Goal: Task Accomplishment & Management: Use online tool/utility

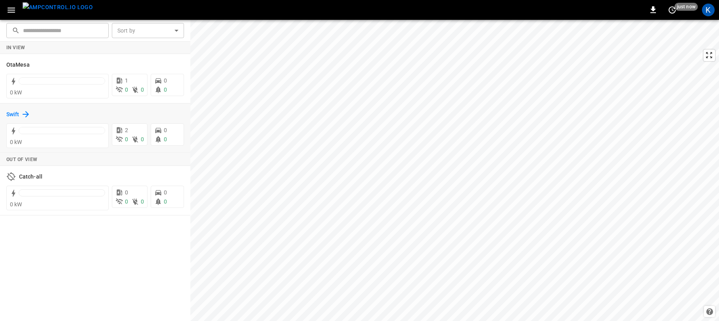
click at [15, 112] on h6 "Swift" at bounding box center [12, 114] width 13 height 9
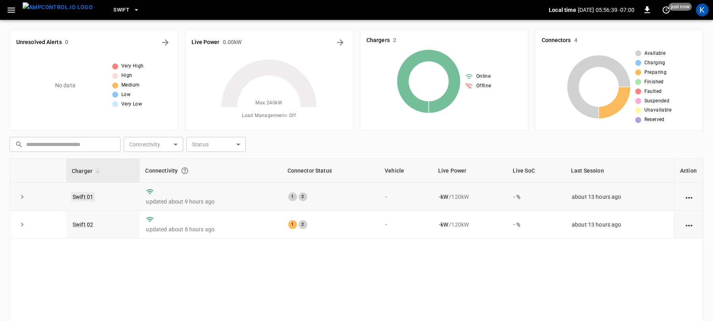
click at [81, 196] on link "Swift 01" at bounding box center [83, 197] width 24 height 10
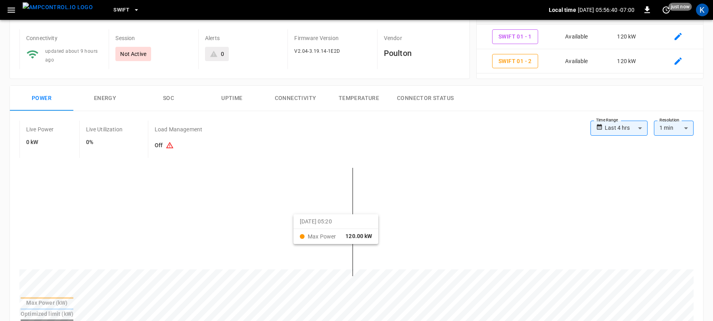
scroll to position [61, 0]
click at [617, 124] on body "**********" at bounding box center [359, 317] width 719 height 756
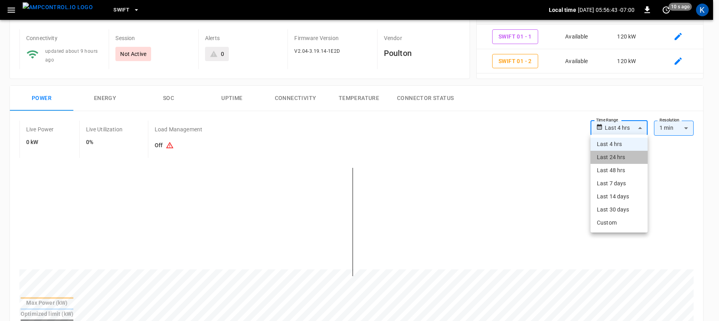
click at [610, 158] on li "Last 24 hrs" at bounding box center [619, 157] width 57 height 13
type input "**********"
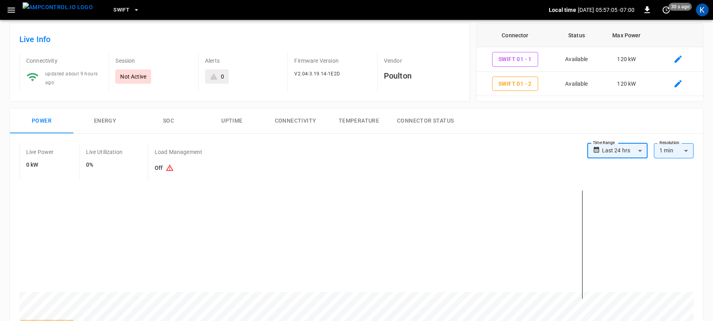
scroll to position [0, 0]
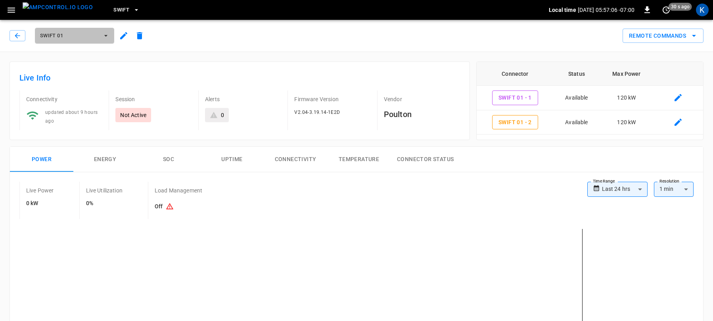
click at [84, 34] on span "Swift 01" at bounding box center [69, 35] width 59 height 9
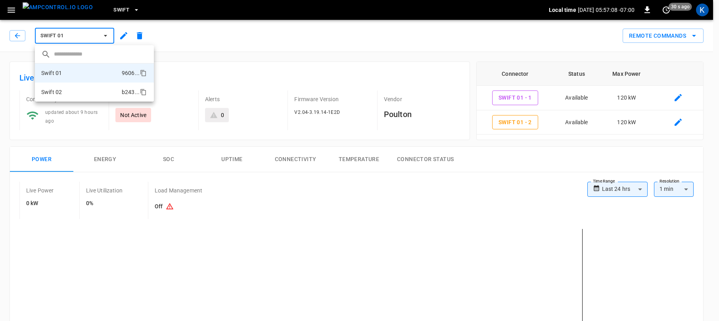
click at [76, 91] on li "Swift 02 b243 ..." at bounding box center [94, 92] width 119 height 19
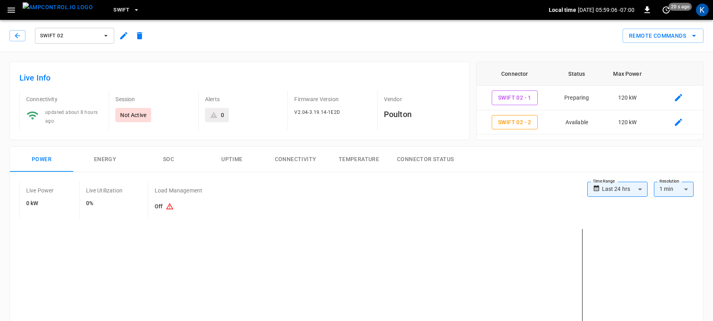
click at [63, 35] on span "Swift 02" at bounding box center [69, 35] width 59 height 9
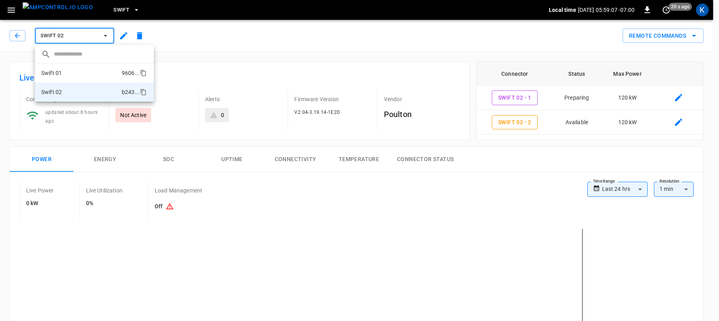
click at [71, 72] on li "Swift 01 9606 ..." at bounding box center [94, 72] width 119 height 19
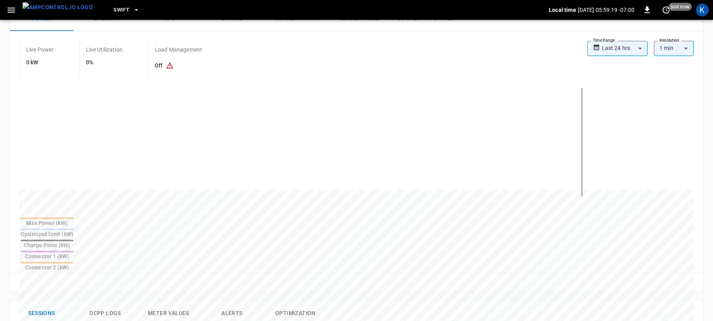
scroll to position [6, 0]
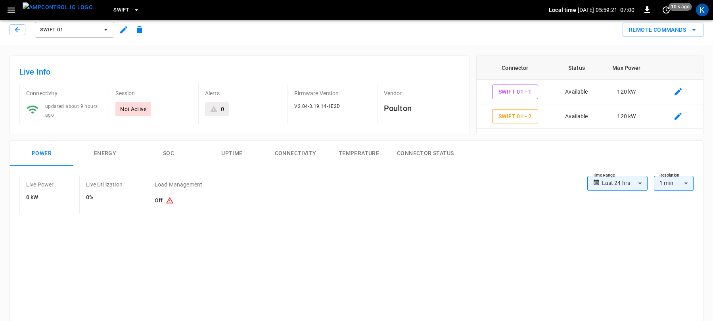
click at [662, 29] on button "Remote Commands" at bounding box center [663, 30] width 81 height 15
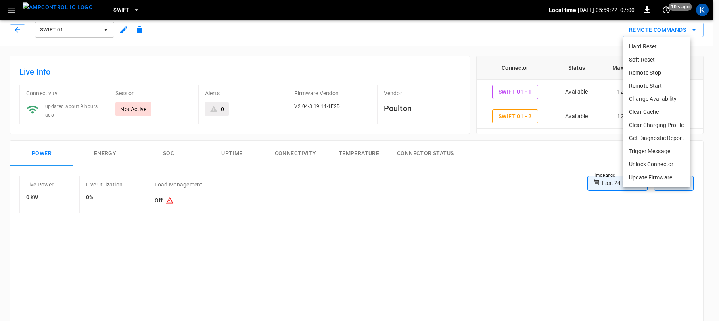
click at [644, 59] on li "Soft Reset" at bounding box center [657, 59] width 68 height 13
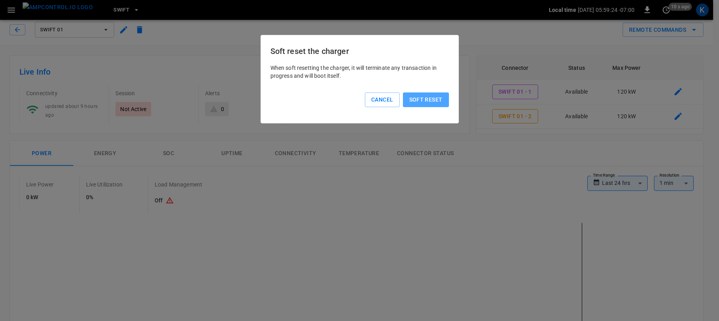
click at [429, 98] on button "Soft reset" at bounding box center [426, 99] width 46 height 15
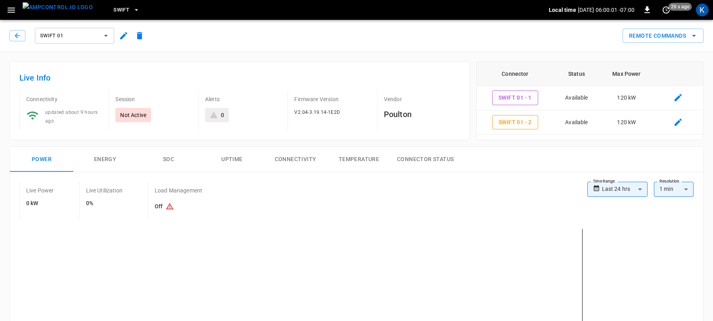
scroll to position [0, 0]
click at [664, 33] on button "Remote Commands" at bounding box center [663, 36] width 81 height 15
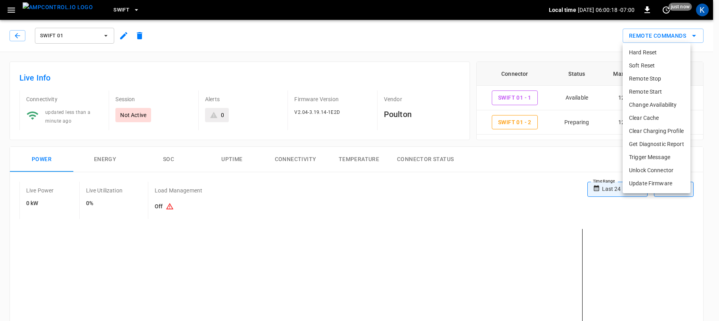
click at [647, 89] on li "Remote Start" at bounding box center [657, 91] width 68 height 13
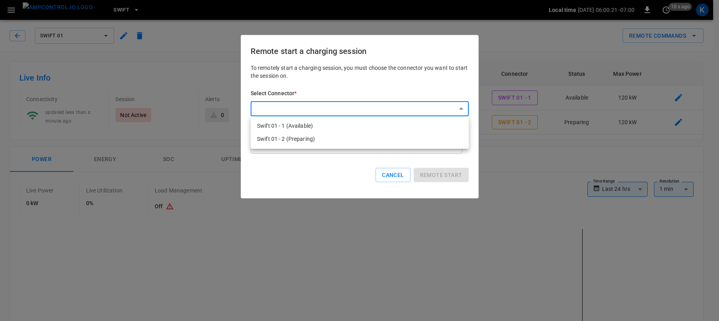
click at [284, 136] on li "Swift 01 - 2 (Preparing)" at bounding box center [360, 138] width 218 height 13
type input "**********"
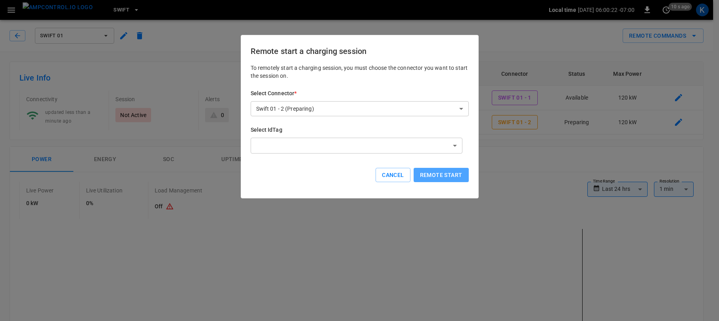
click at [437, 175] on button "Remote start" at bounding box center [441, 175] width 55 height 15
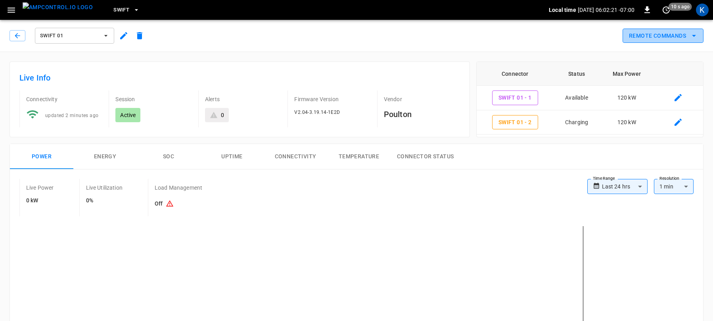
click at [655, 34] on button "Remote Commands" at bounding box center [663, 36] width 81 height 15
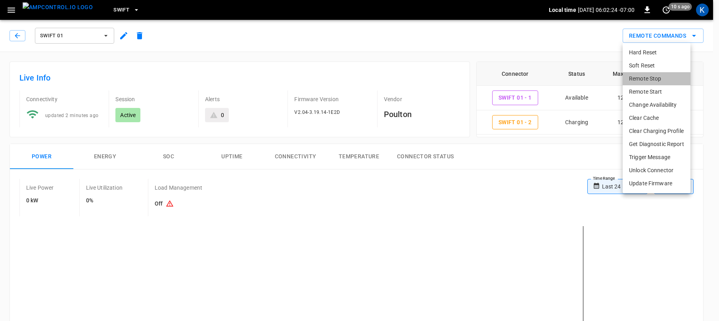
click at [645, 79] on li "Remote Stop" at bounding box center [657, 78] width 68 height 13
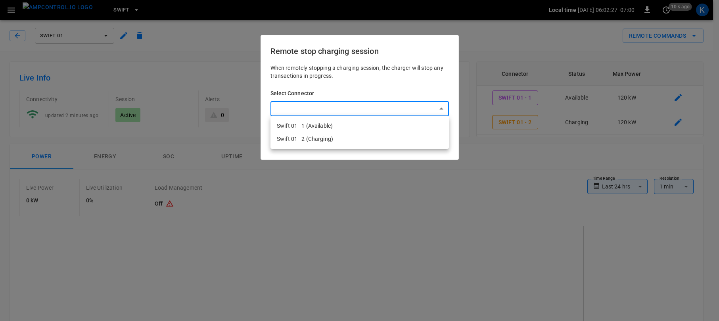
click at [320, 137] on li "Swift 01 - 2 (Charging)" at bounding box center [360, 138] width 178 height 13
type input "**********"
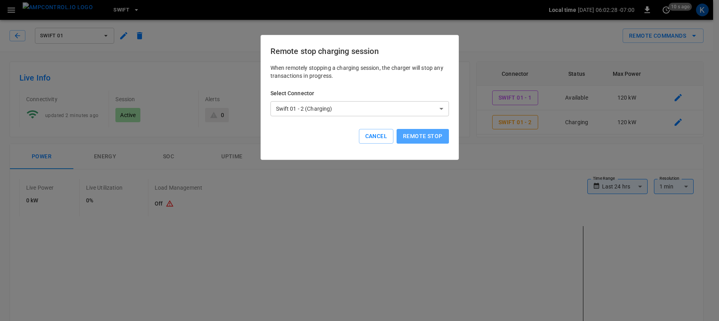
click at [419, 136] on button "Remote stop" at bounding box center [423, 136] width 52 height 15
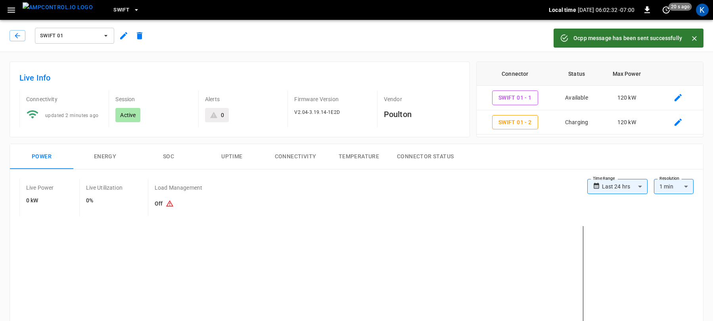
click at [76, 36] on span "Swift 01" at bounding box center [69, 35] width 59 height 9
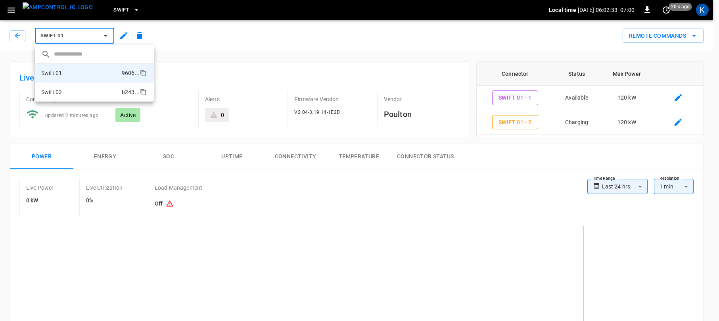
click at [65, 92] on li "Swift 02 b243 ..." at bounding box center [94, 92] width 119 height 19
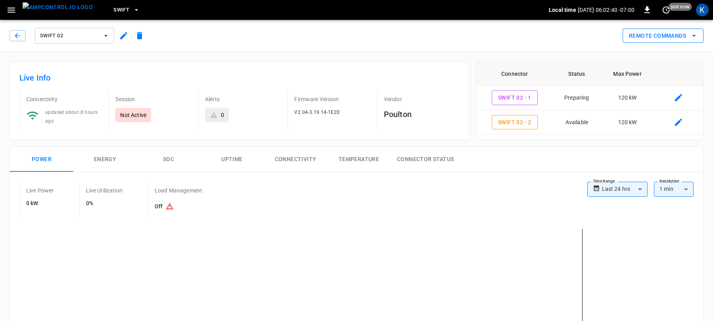
click at [658, 34] on button "Remote Commands" at bounding box center [663, 36] width 81 height 15
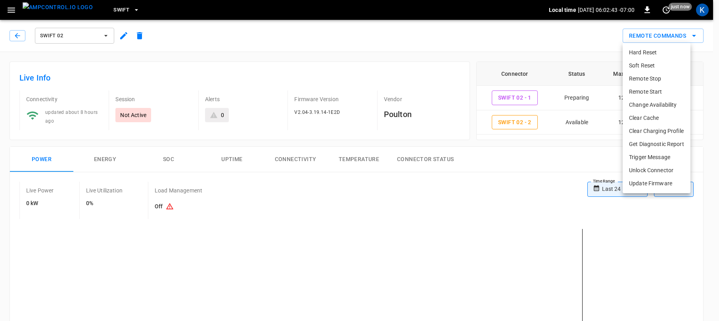
click at [645, 94] on li "Remote Start" at bounding box center [657, 91] width 68 height 13
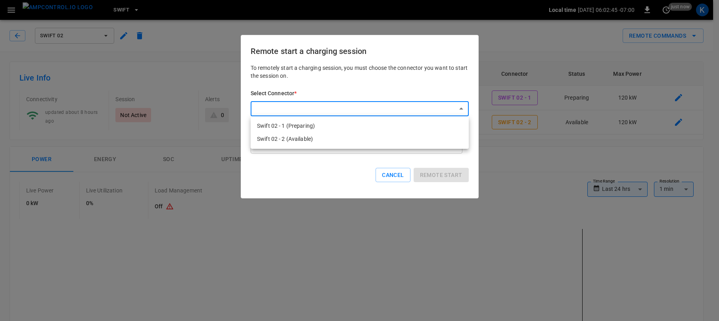
click at [315, 122] on li "Swift 02 - 1 (Preparing)" at bounding box center [360, 125] width 218 height 13
type input "**********"
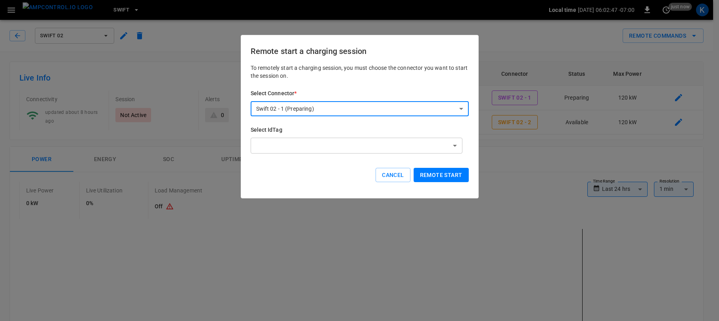
click at [439, 176] on button "Remote start" at bounding box center [441, 175] width 55 height 15
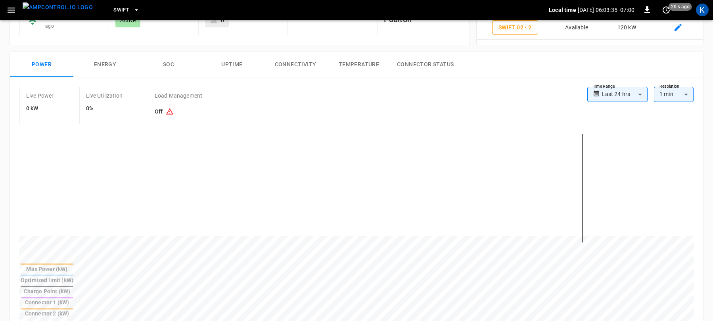
scroll to position [82, 0]
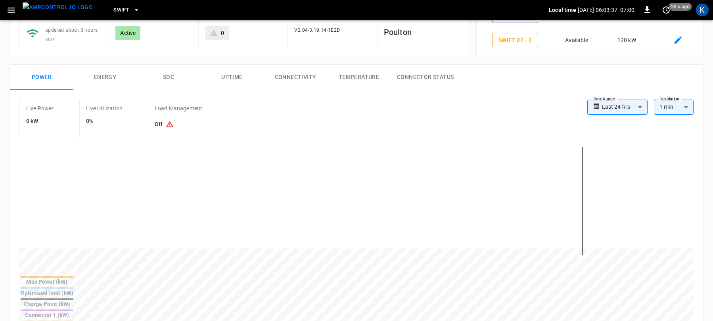
click at [160, 118] on h6 "Off" at bounding box center [179, 124] width 48 height 15
click at [107, 76] on button "Energy" at bounding box center [104, 77] width 63 height 25
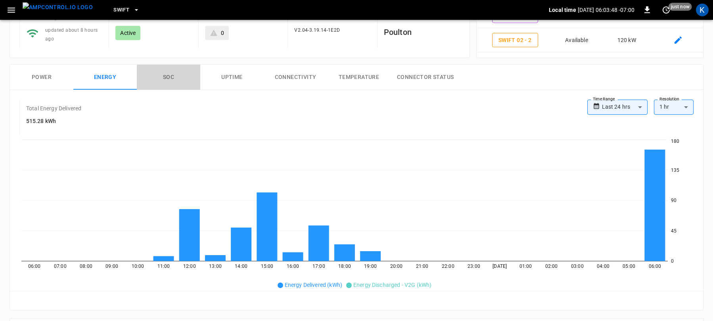
click at [173, 78] on button "SOC" at bounding box center [168, 77] width 63 height 25
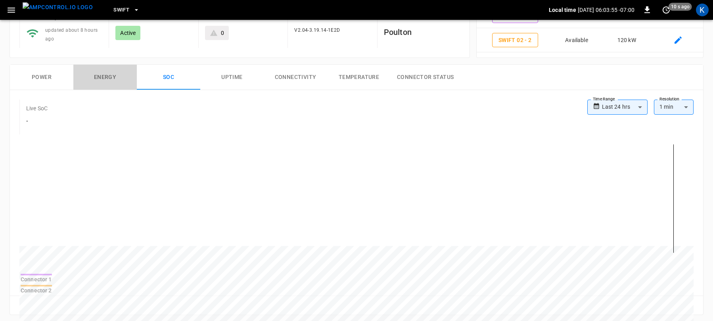
click at [107, 77] on button "Energy" at bounding box center [104, 77] width 63 height 25
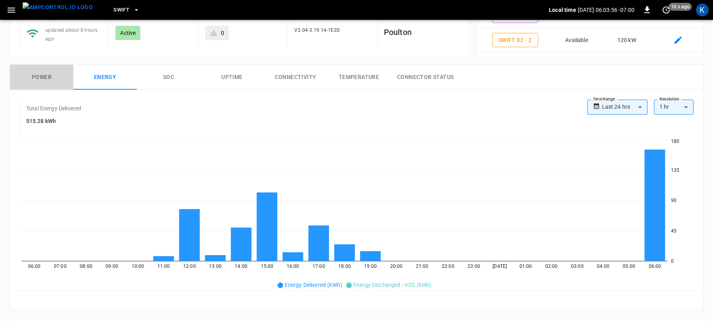
click at [22, 74] on button "Power" at bounding box center [41, 77] width 63 height 25
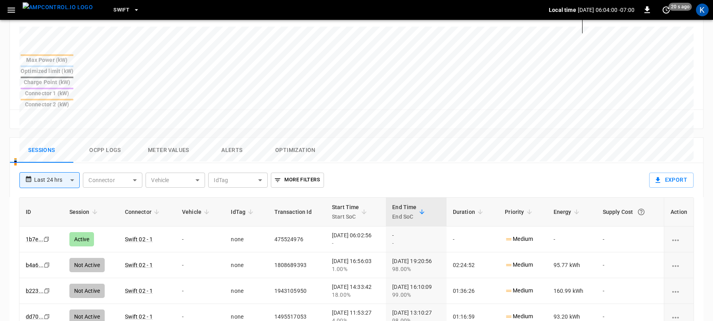
scroll to position [301, 0]
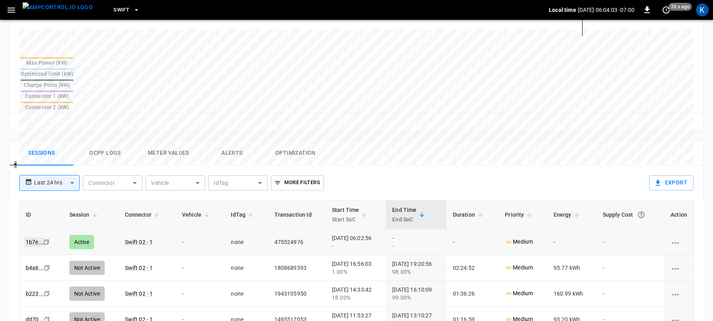
click at [36, 237] on link "1b7e ..." at bounding box center [34, 242] width 21 height 10
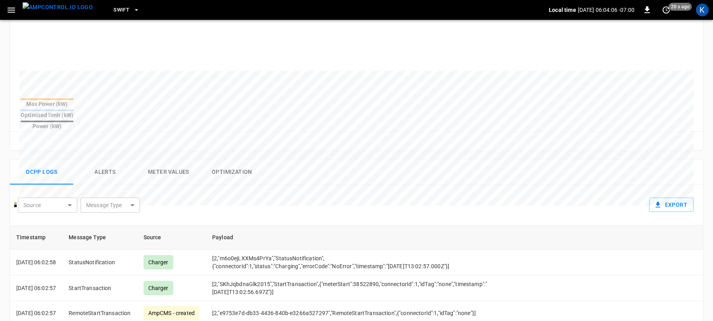
scroll to position [299, 0]
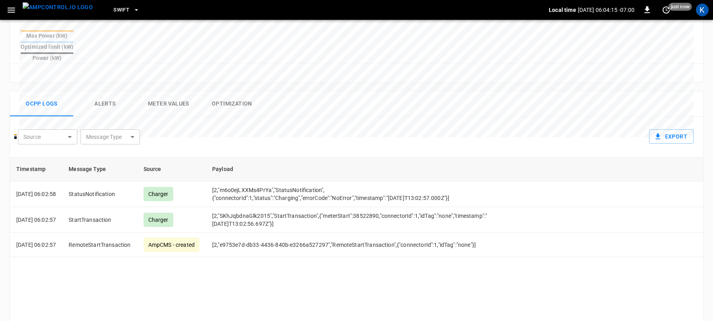
click at [167, 91] on button "Meter Values" at bounding box center [168, 103] width 63 height 25
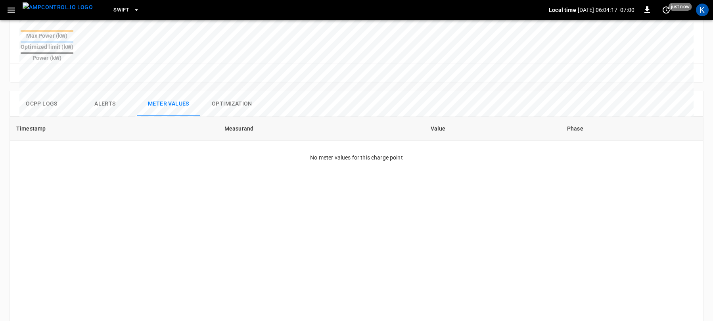
click at [104, 91] on button "Alerts" at bounding box center [104, 103] width 63 height 25
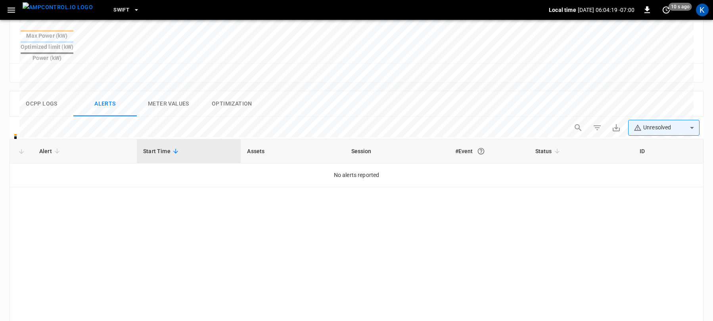
click at [165, 91] on button "Meter Values" at bounding box center [168, 103] width 63 height 25
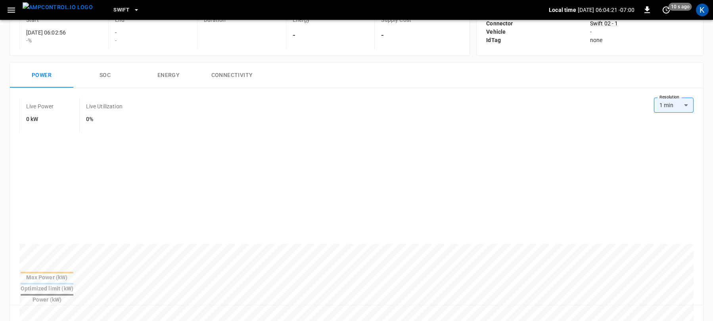
scroll to position [0, 0]
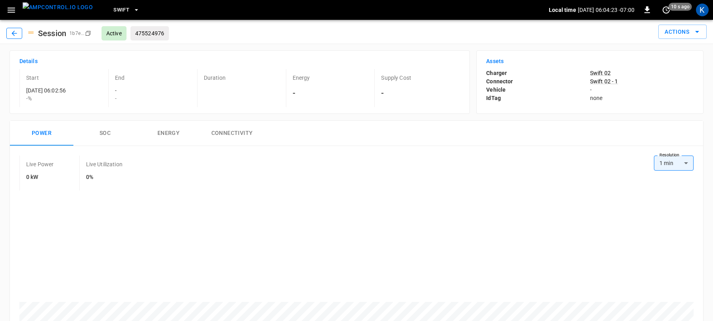
click at [13, 34] on icon "button" at bounding box center [14, 33] width 8 height 8
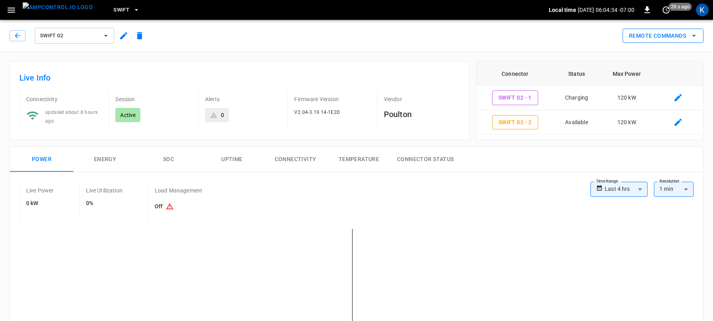
click at [669, 34] on button "Remote Commands" at bounding box center [663, 36] width 81 height 15
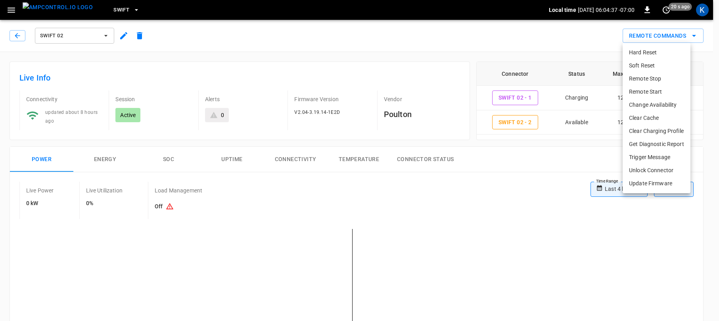
click at [646, 77] on li "Remote Stop" at bounding box center [657, 78] width 68 height 13
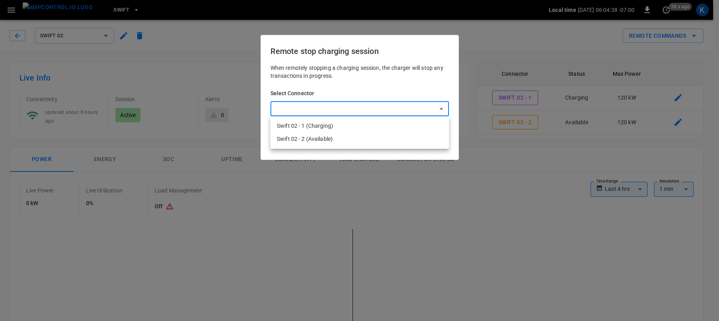
click at [330, 125] on li "Swift 02 - 1 (Charging)" at bounding box center [360, 125] width 178 height 13
type input "**********"
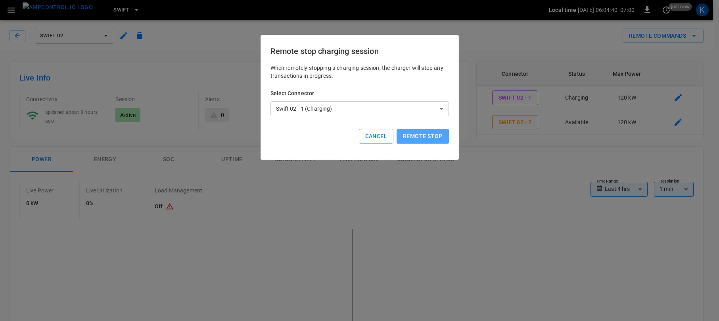
click at [422, 136] on button "Remote stop" at bounding box center [423, 136] width 52 height 15
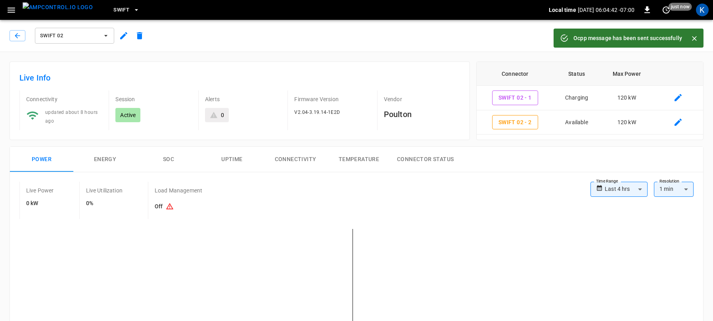
click at [233, 35] on div "Remote Commands" at bounding box center [426, 32] width 556 height 21
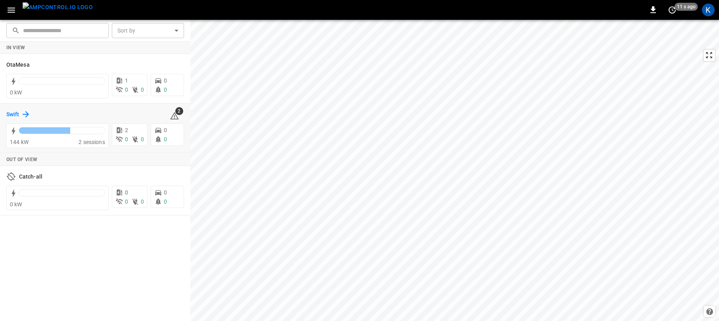
click at [15, 113] on h6 "Swift" at bounding box center [12, 114] width 13 height 9
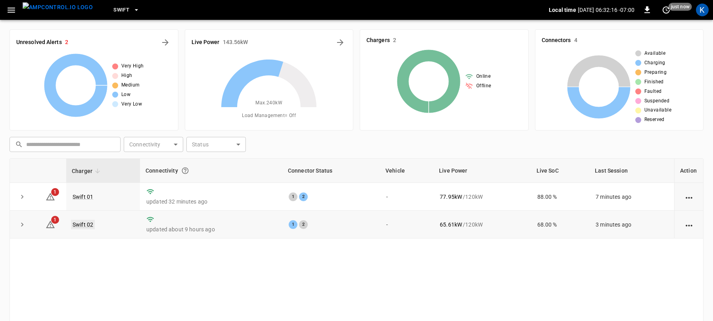
click at [84, 226] on link "Swift 02" at bounding box center [83, 225] width 24 height 10
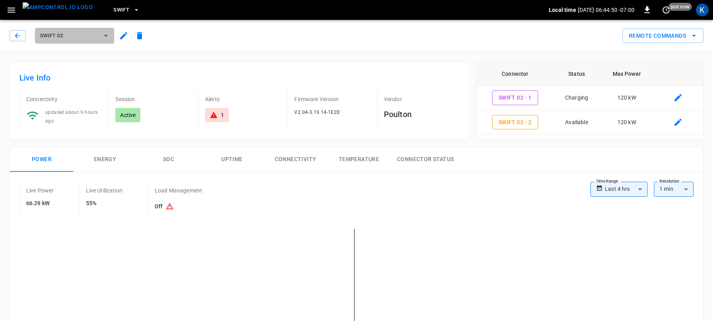
click at [72, 38] on span "Swift 02" at bounding box center [69, 35] width 59 height 9
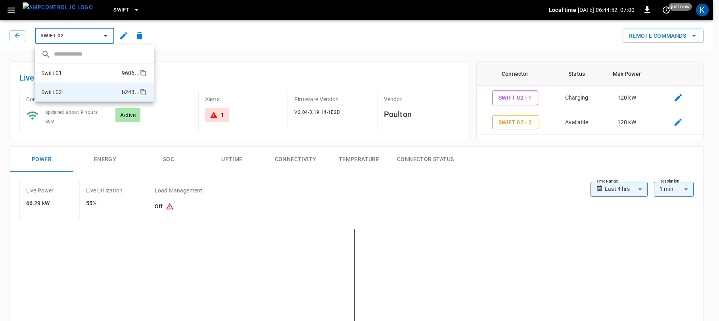
click at [69, 71] on li "Swift 01 9606 ..." at bounding box center [94, 72] width 119 height 19
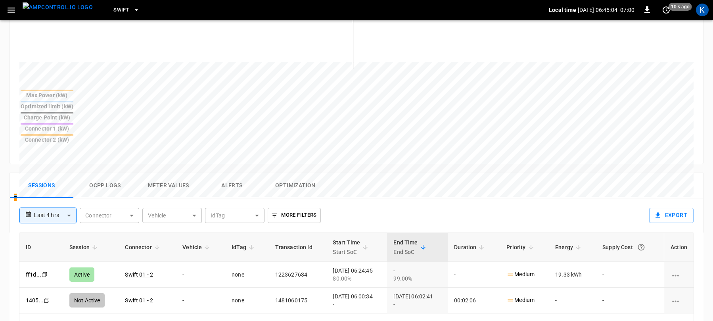
scroll to position [280, 0]
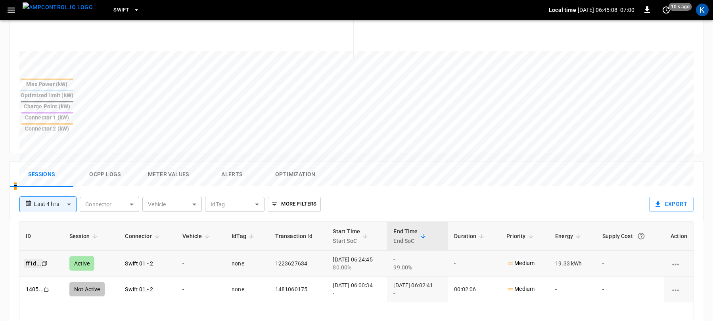
click at [38, 259] on link "ff1d ..." at bounding box center [33, 264] width 19 height 10
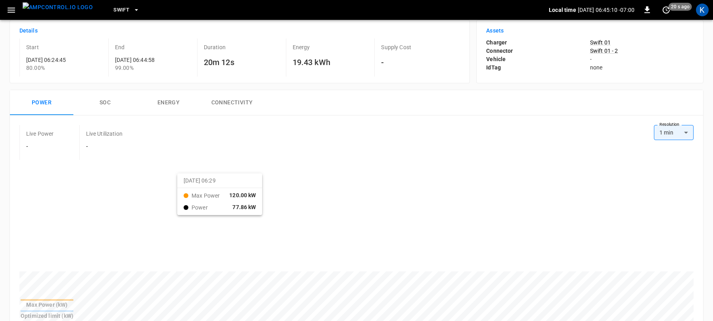
scroll to position [167, 0]
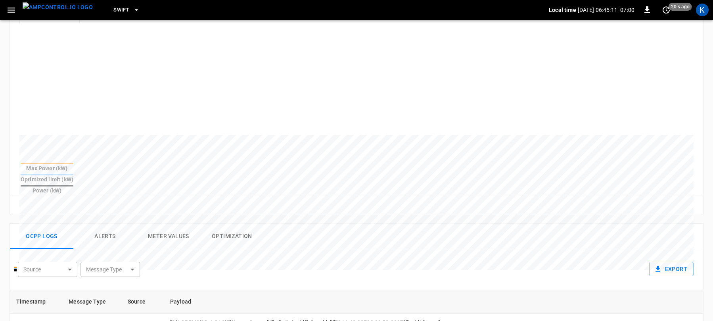
click at [171, 224] on button "Meter Values" at bounding box center [168, 236] width 63 height 25
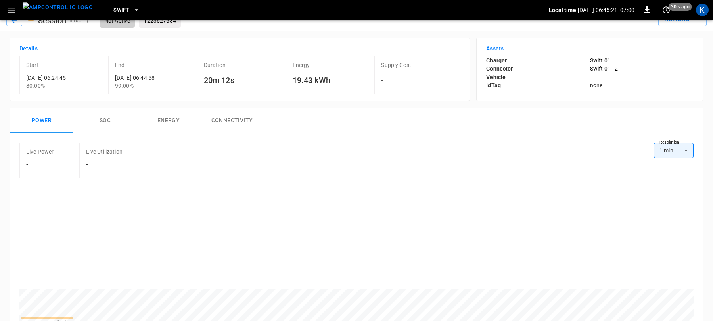
scroll to position [0, 0]
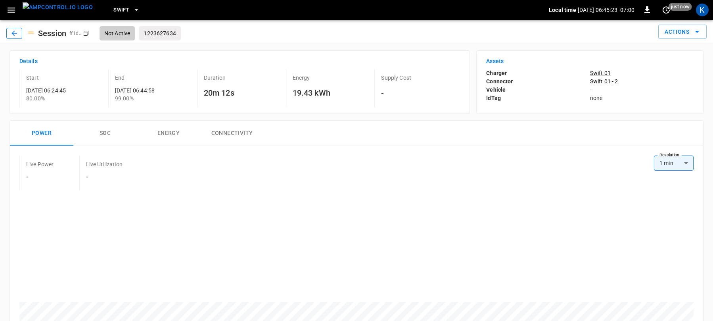
click at [14, 33] on icon "button" at bounding box center [14, 33] width 5 height 5
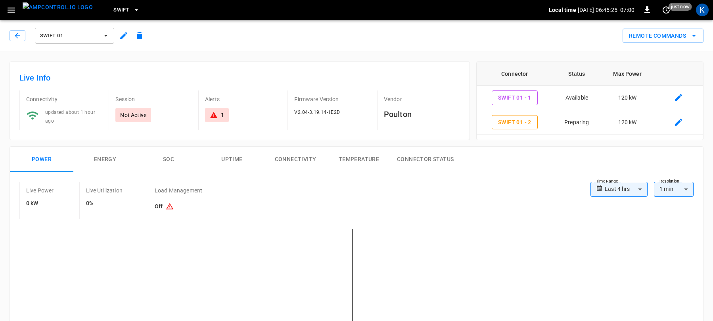
click at [68, 34] on span "Swift 01" at bounding box center [69, 35] width 59 height 9
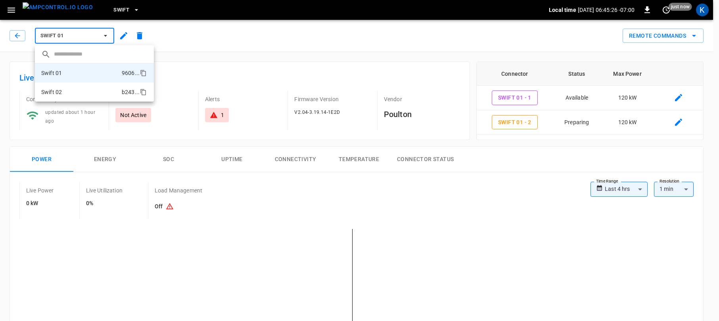
click at [71, 91] on li "Swift 02 b243 ..." at bounding box center [94, 92] width 119 height 19
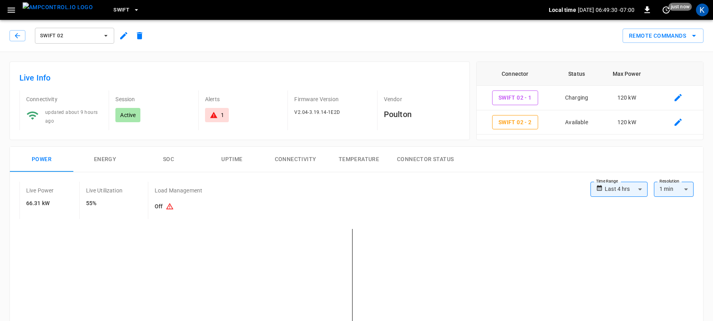
click at [67, 37] on span "Swift 02" at bounding box center [69, 35] width 59 height 9
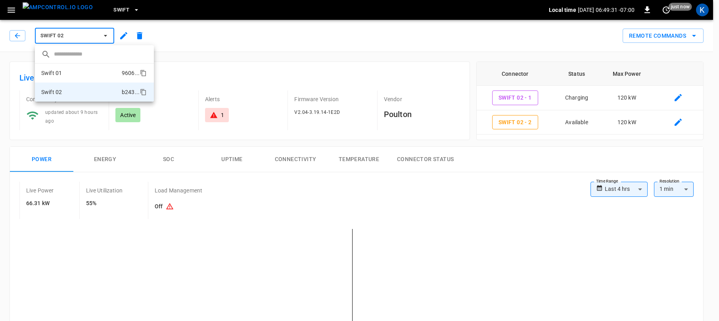
click at [67, 73] on li "Swift 01 9606 ..." at bounding box center [94, 72] width 119 height 19
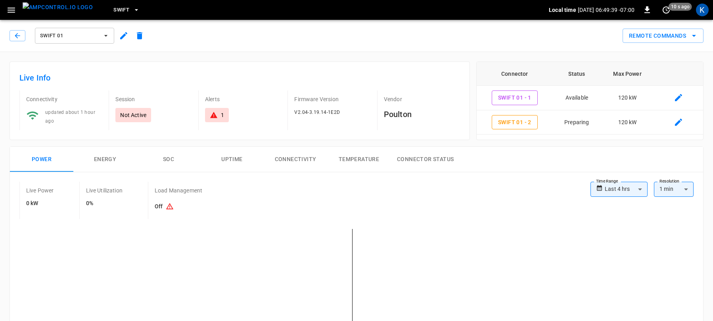
click at [75, 35] on span "Swift 01" at bounding box center [69, 35] width 59 height 9
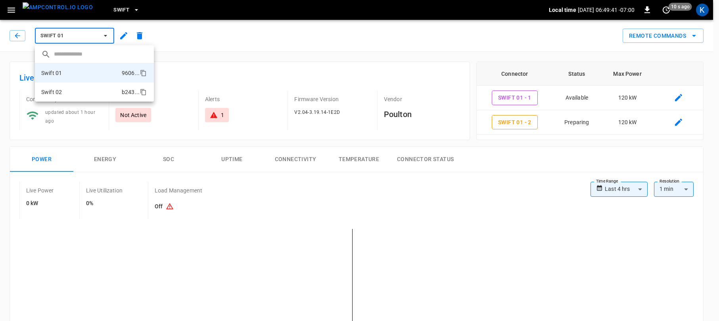
click at [72, 90] on li "Swift 02 b243 ..." at bounding box center [94, 92] width 119 height 19
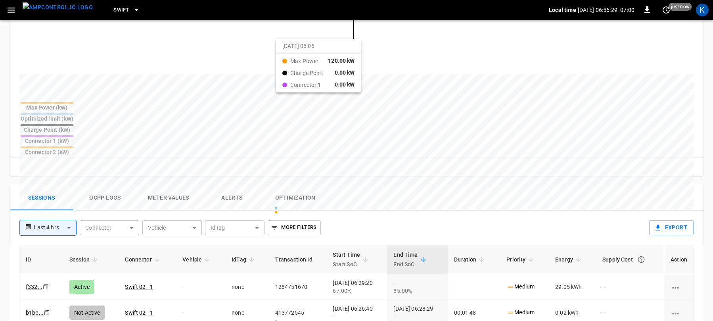
scroll to position [257, 0]
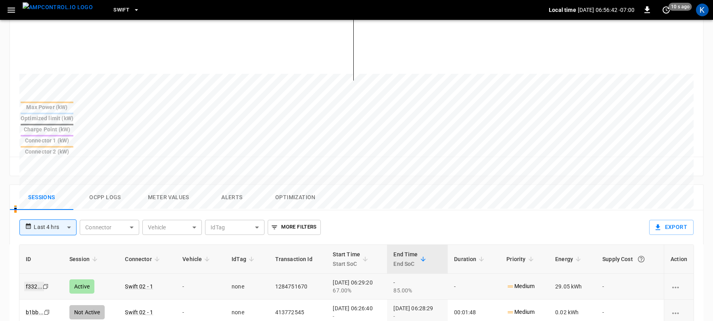
click at [35, 282] on link "f332 ..." at bounding box center [34, 287] width 20 height 10
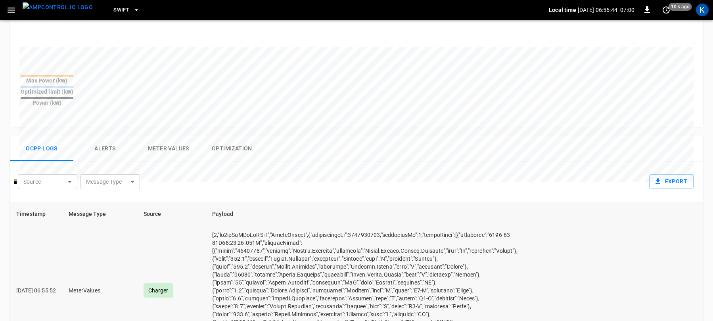
scroll to position [258, 0]
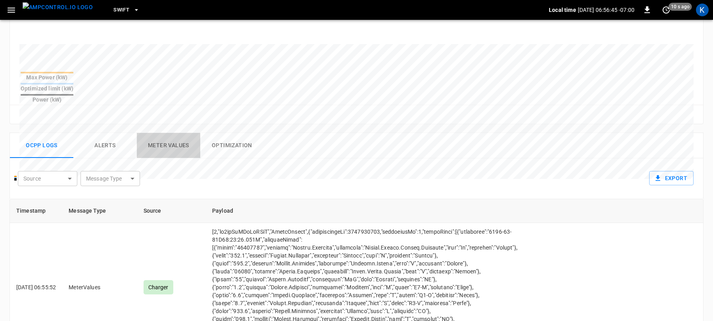
click at [170, 133] on button "Meter Values" at bounding box center [168, 145] width 63 height 25
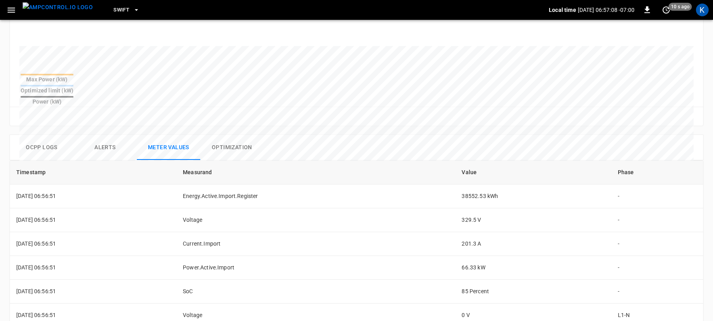
scroll to position [0, 0]
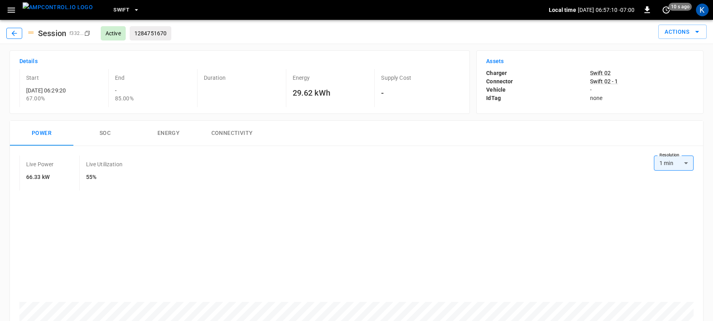
click at [10, 32] on button "button" at bounding box center [14, 33] width 16 height 11
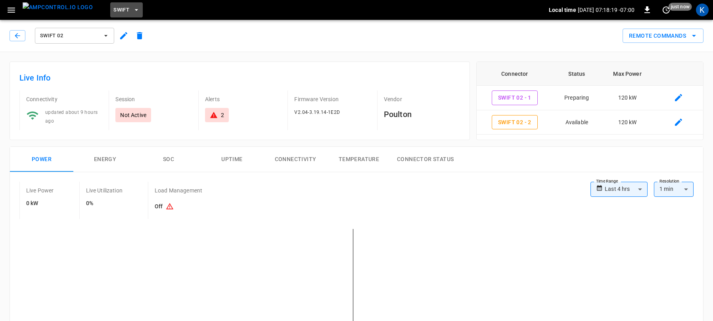
click at [115, 8] on button "Swift" at bounding box center [126, 9] width 33 height 15
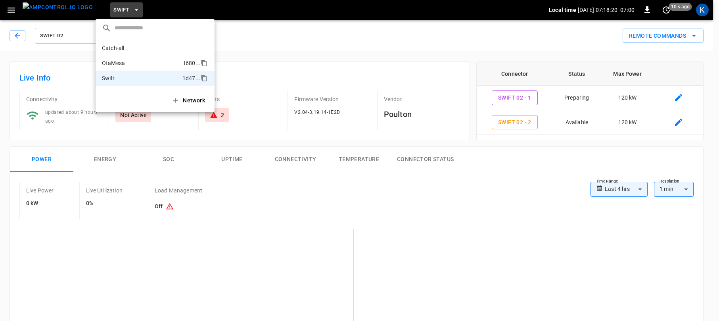
click at [122, 63] on p "OtaMesa" at bounding box center [141, 63] width 79 height 8
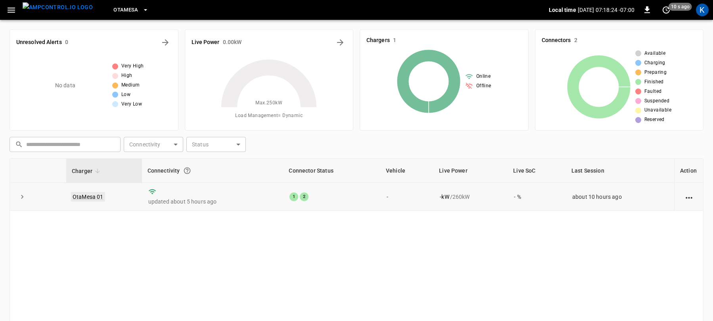
click at [86, 199] on link "OtaMesa 01" at bounding box center [88, 197] width 34 height 10
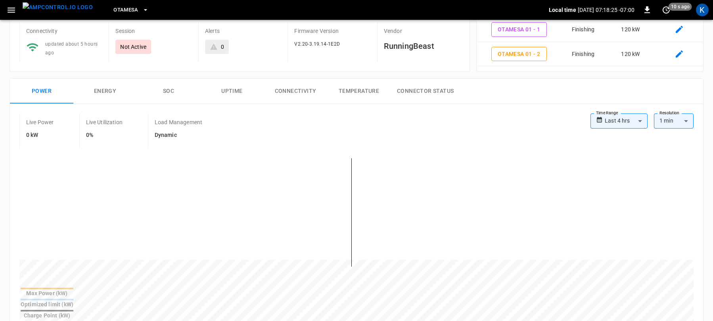
scroll to position [122, 0]
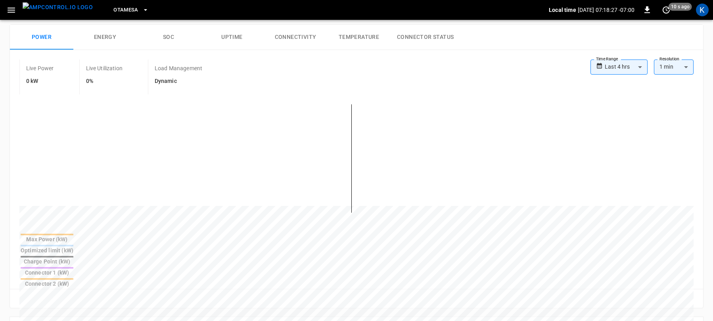
click at [616, 65] on body "**********" at bounding box center [356, 255] width 713 height 754
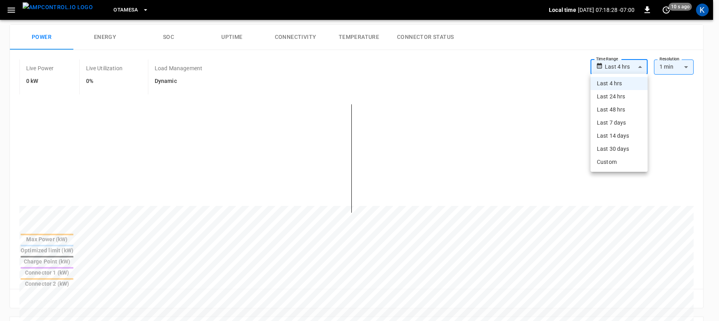
click at [610, 96] on li "Last 24 hrs" at bounding box center [619, 96] width 57 height 13
type input "**********"
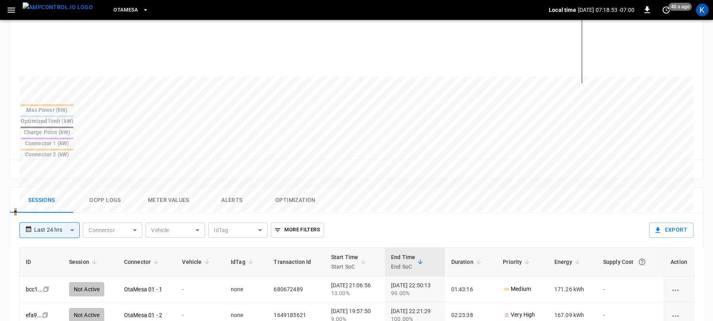
scroll to position [0, 0]
